Goal: Information Seeking & Learning: Understand process/instructions

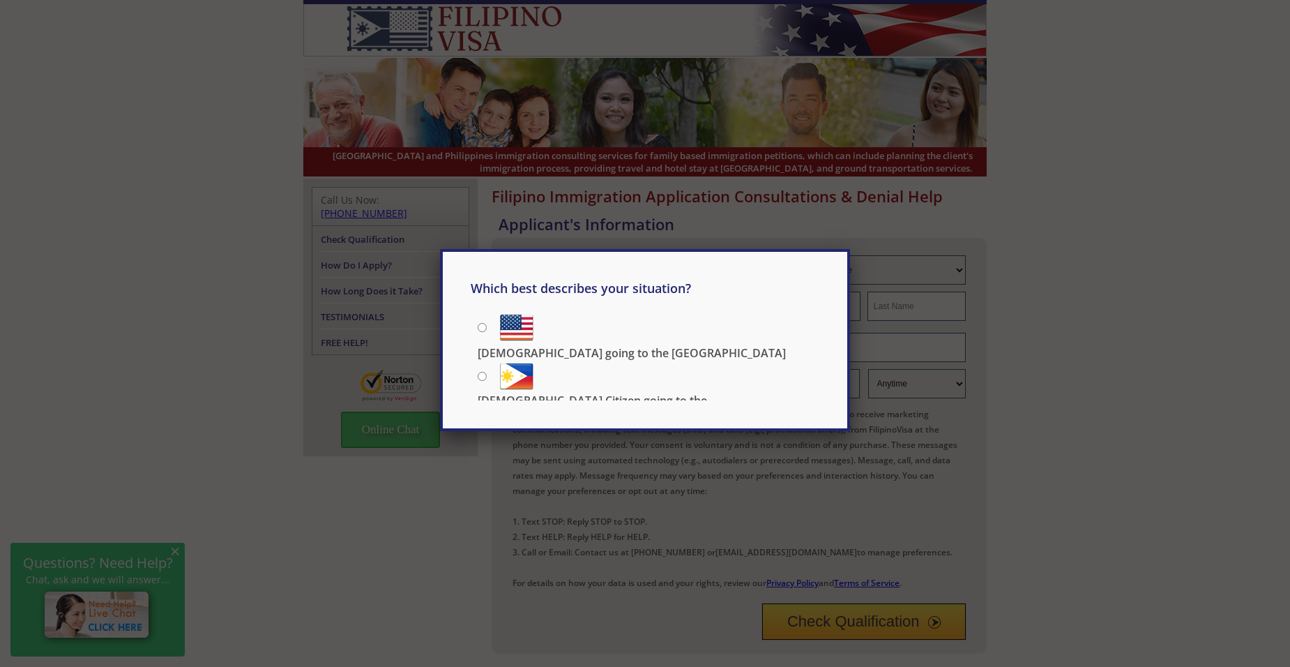
click at [1094, 331] on div "Which best describes your situation? [DEMOGRAPHIC_DATA] going to the [GEOGRAPHI…" at bounding box center [645, 333] width 1290 height 667
click at [321, 441] on div "Which best describes your situation? [DEMOGRAPHIC_DATA] going to the [GEOGRAPHI…" at bounding box center [645, 333] width 1290 height 667
click at [804, 215] on div "Which best describes your situation? [DEMOGRAPHIC_DATA] going to the [GEOGRAPHI…" at bounding box center [645, 333] width 1290 height 667
drag, startPoint x: 522, startPoint y: 520, endPoint x: 505, endPoint y: 521, distance: 16.8
click at [518, 520] on div "Which best describes your situation? [DEMOGRAPHIC_DATA] going to the [GEOGRAPHI…" at bounding box center [645, 333] width 1290 height 667
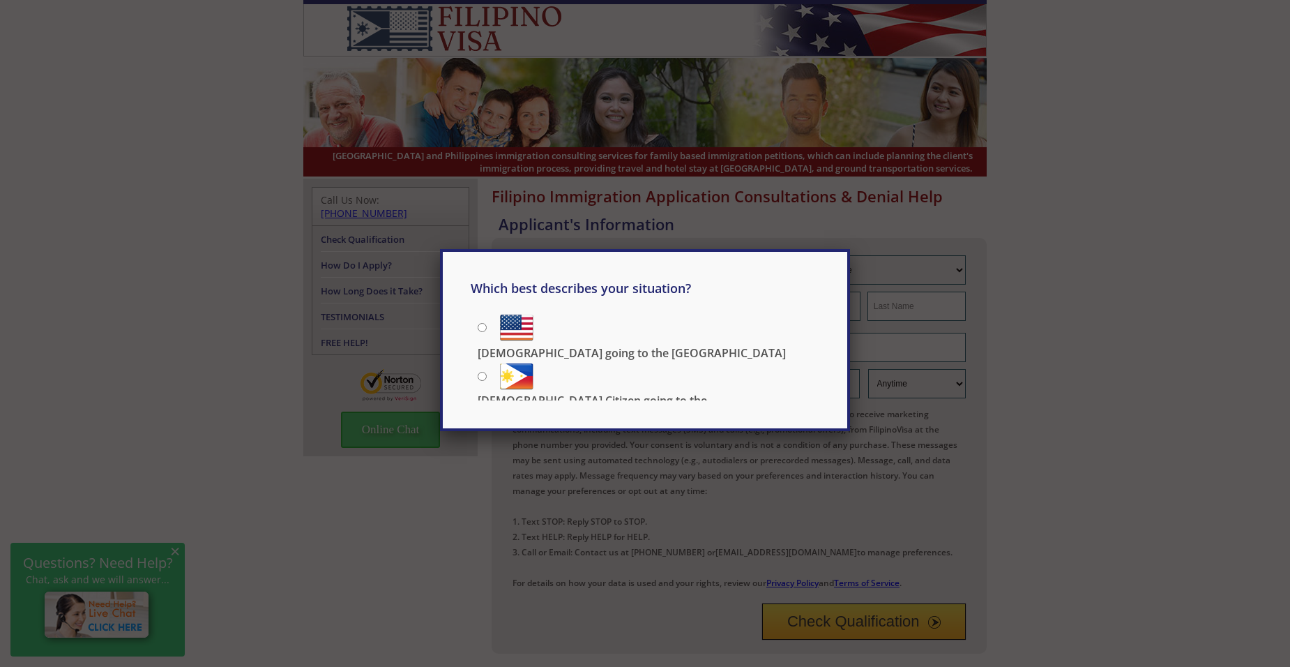
click at [477, 326] on div "Which best describes your situation? [DEMOGRAPHIC_DATA] going to the [GEOGRAPHI…" at bounding box center [645, 347] width 349 height 135
click at [483, 327] on input "[DEMOGRAPHIC_DATA] going to the [GEOGRAPHIC_DATA]" at bounding box center [482, 327] width 9 height 9
radio input "true"
